Goal: Transaction & Acquisition: Download file/media

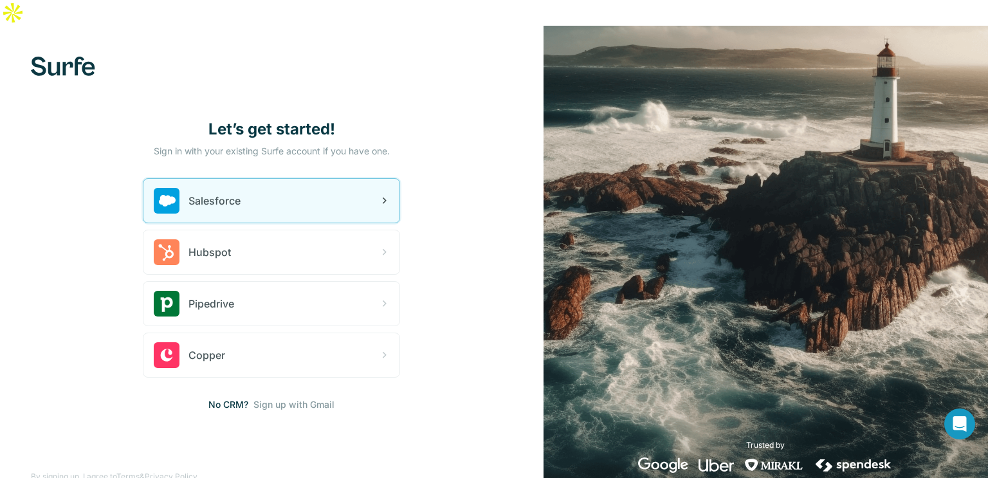
click at [234, 193] on span "Salesforce" at bounding box center [215, 200] width 52 height 15
click at [385, 193] on icon at bounding box center [383, 200] width 15 height 15
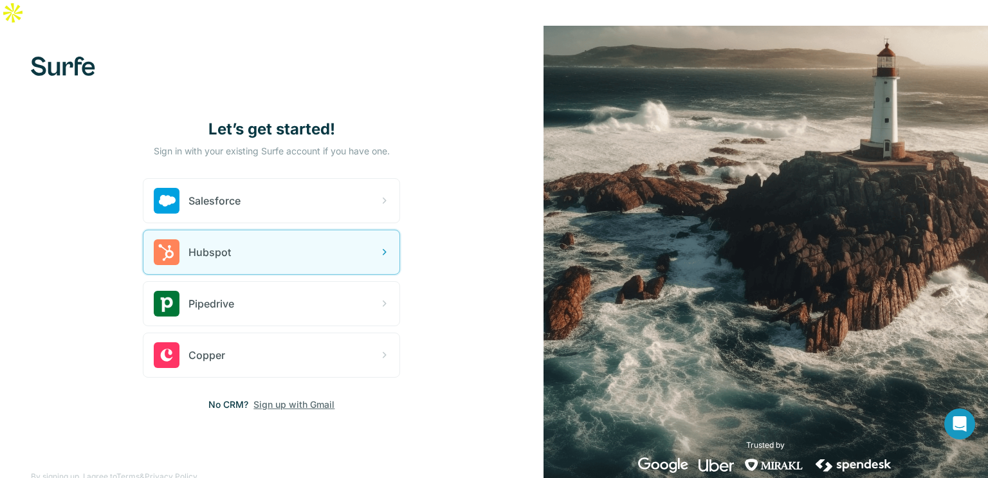
click at [287, 398] on span "Sign up with Gmail" at bounding box center [293, 404] width 81 height 13
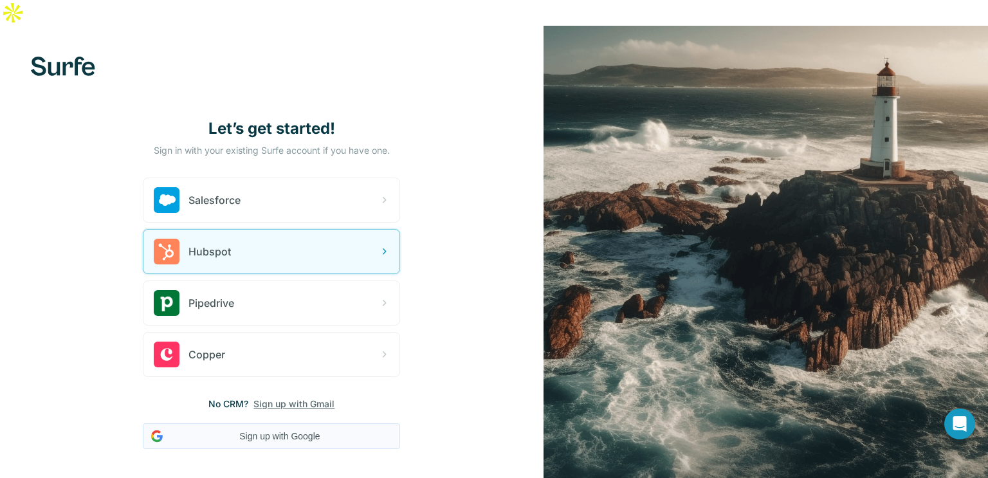
click at [282, 423] on button "Sign up with Google" at bounding box center [271, 436] width 257 height 26
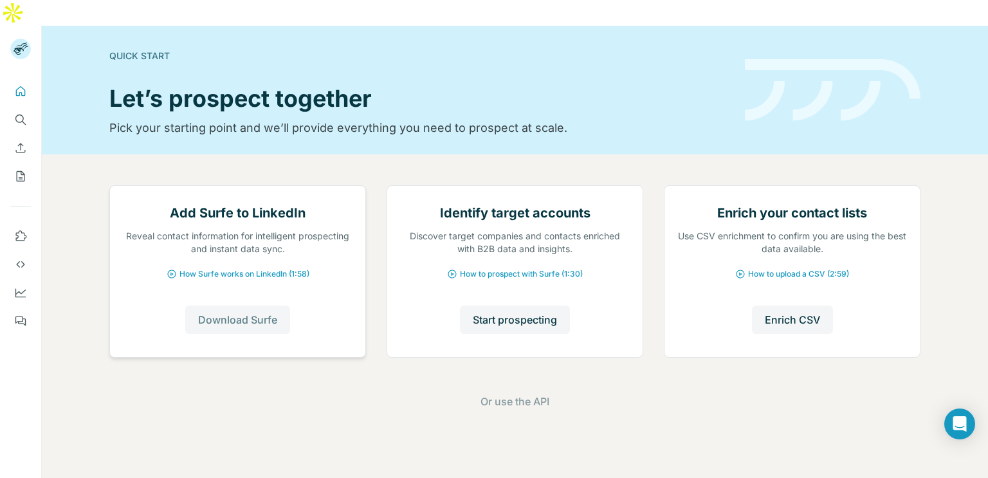
click at [227, 327] on span "Download Surfe" at bounding box center [237, 319] width 79 height 15
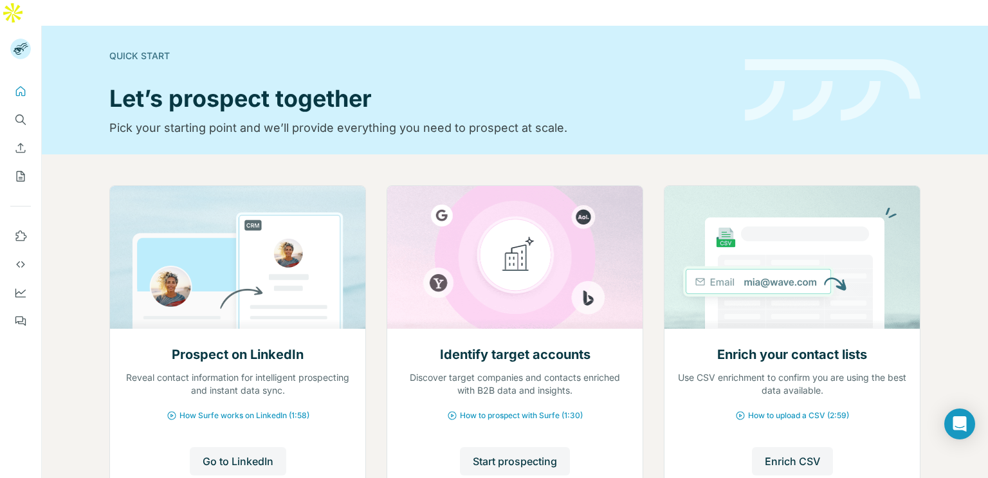
click at [754, 59] on img at bounding box center [833, 90] width 176 height 62
click at [230, 454] on span "Go to LinkedIn" at bounding box center [238, 461] width 71 height 15
